Goal: Navigation & Orientation: Understand site structure

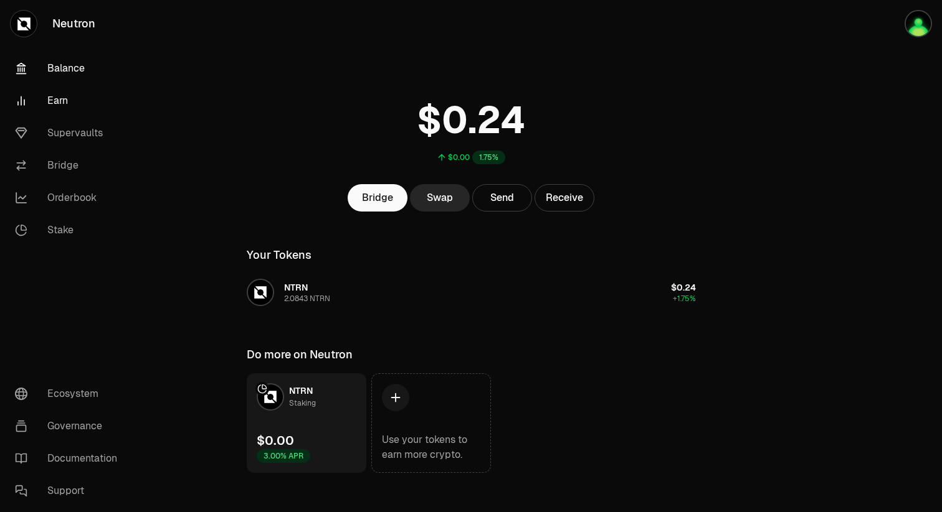
click at [56, 98] on link "Earn" at bounding box center [70, 101] width 130 height 32
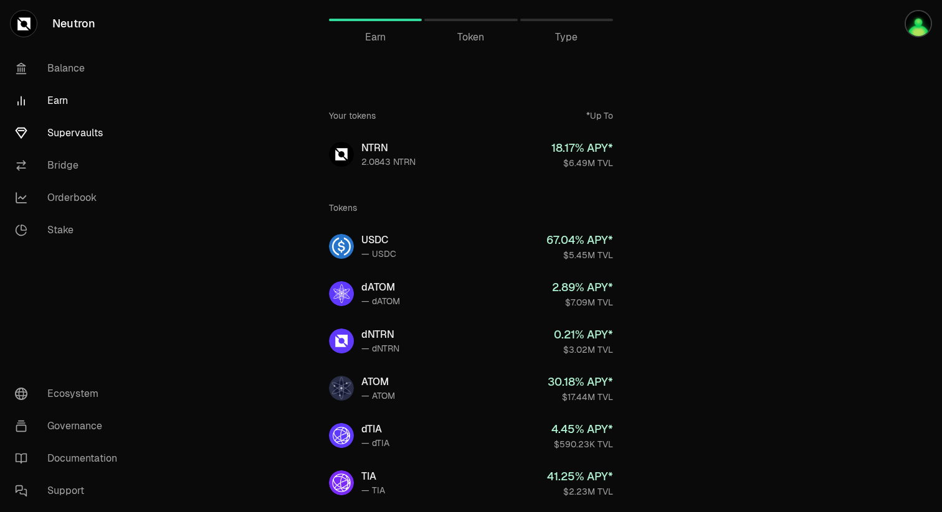
click at [60, 128] on link "Supervaults" at bounding box center [70, 133] width 130 height 32
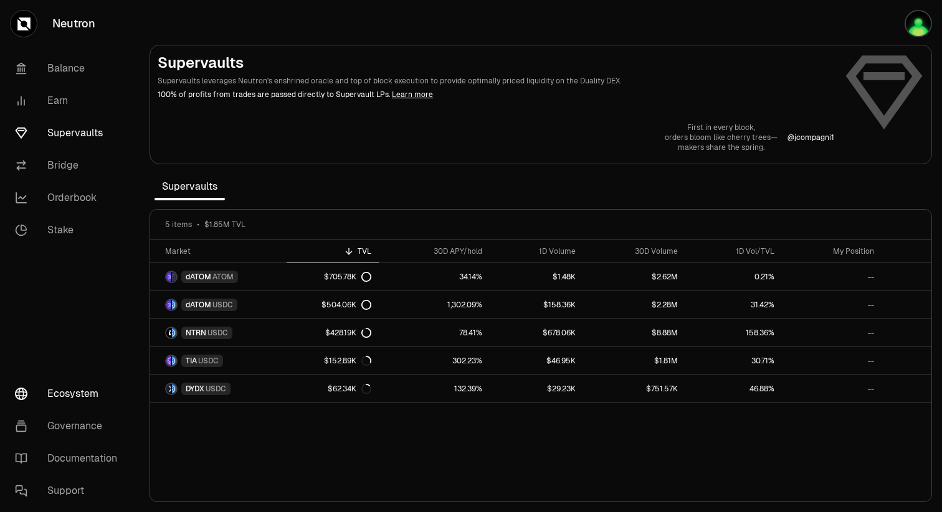
click at [76, 390] on link "Ecosystem" at bounding box center [70, 394] width 130 height 32
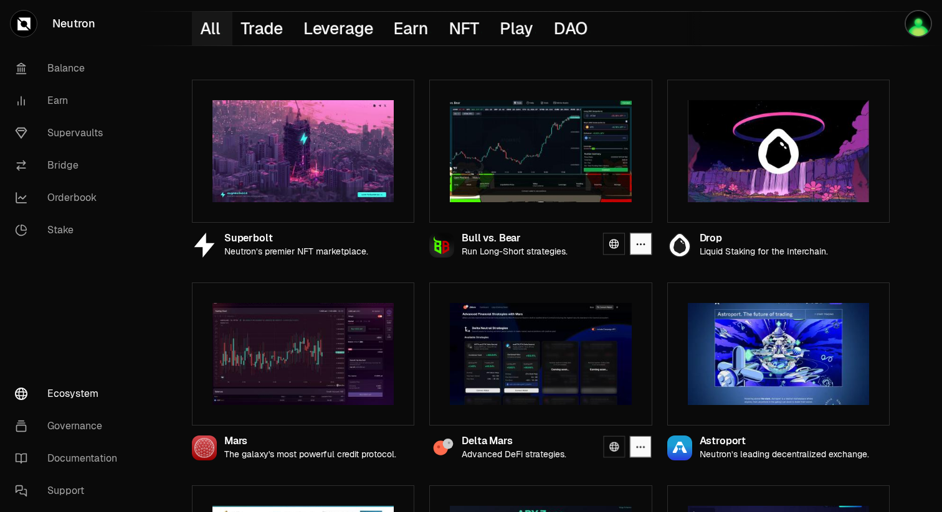
scroll to position [149, 0]
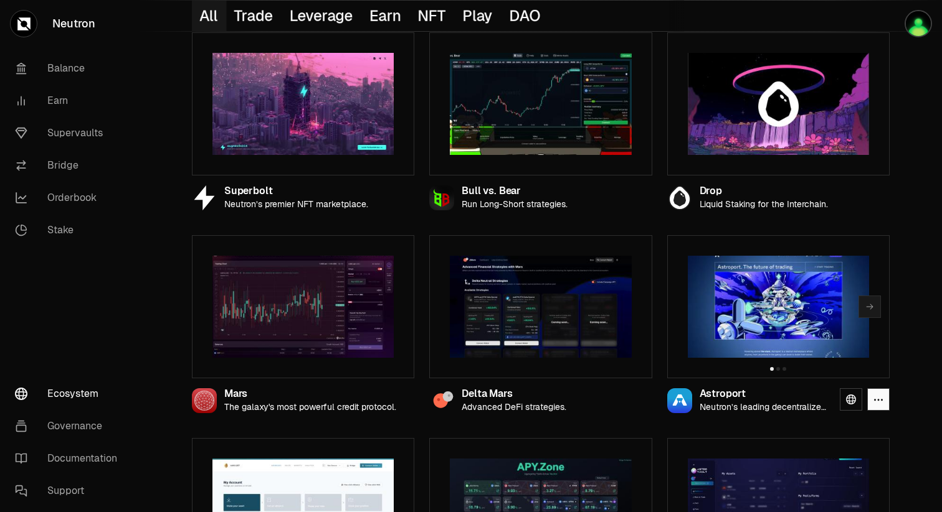
click at [800, 313] on img at bounding box center [777, 307] width 181 height 102
click at [848, 396] on icon at bounding box center [851, 400] width 10 height 10
